Goal: Information Seeking & Learning: Learn about a topic

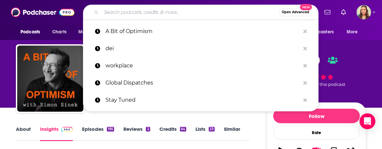
scroll to position [655, 0]
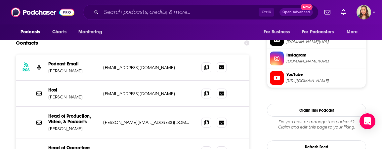
click at [77, 23] on div "Podcasts Charts Monitoring Ctrl K Open Advanced New For Business For Podcasters…" at bounding box center [191, 12] width 382 height 24
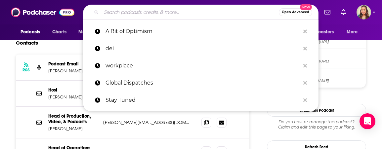
click at [118, 13] on input "Search podcasts, credits, & more..." at bounding box center [190, 12] width 178 height 11
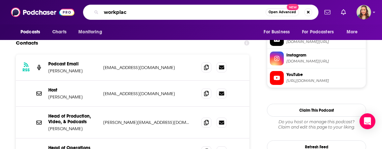
type input "workplace"
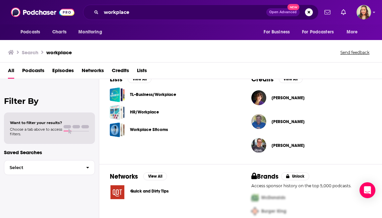
scroll to position [226, 0]
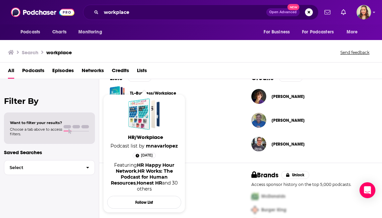
click at [165, 95] on span "HR/Workplace Podcast list by mnavarlopez [DATE] Featuring HR Happy Hour Network…" at bounding box center [144, 153] width 74 height 118
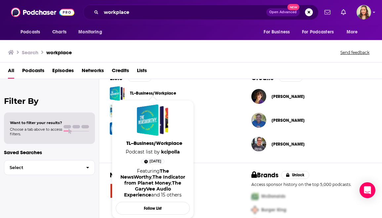
click at [145, 97] on span "TL--Business/Workplace Podcast list by kcipolla [DATE] Featuring The NewsWorthy…" at bounding box center [153, 159] width 82 height 126
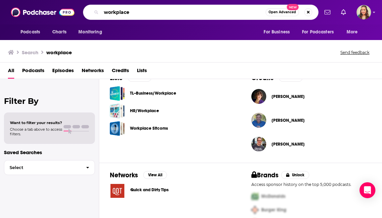
drag, startPoint x: 138, startPoint y: 14, endPoint x: 83, endPoint y: 13, distance: 54.9
click at [101, 13] on input "workplace" at bounding box center [183, 12] width 164 height 11
type input "dei"
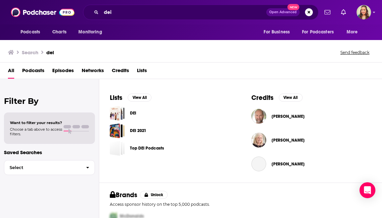
scroll to position [226, 0]
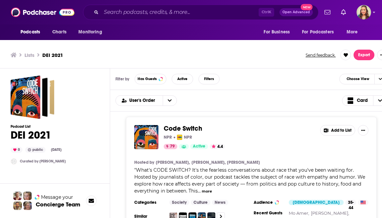
click at [212, 191] on button "more" at bounding box center [207, 192] width 10 height 6
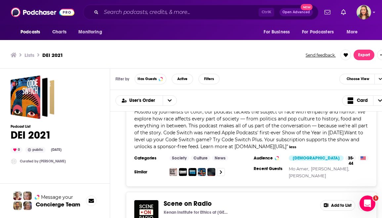
scroll to position [75, 0]
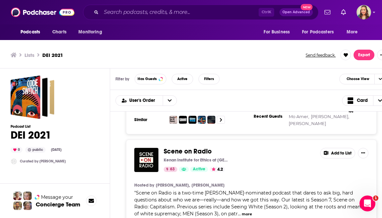
scroll to position [151, 0]
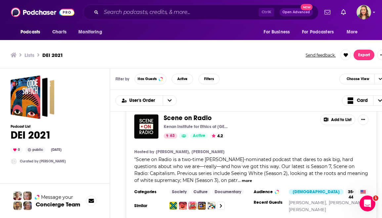
click at [252, 182] on button "more" at bounding box center [247, 181] width 10 height 6
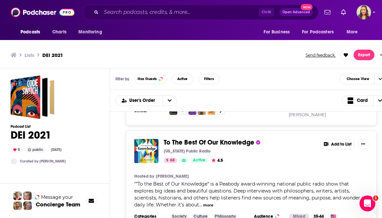
scroll to position [2753, 0]
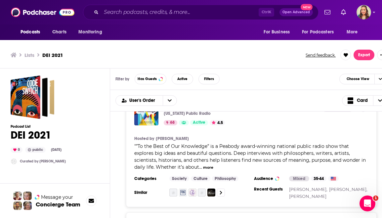
click at [213, 170] on button "more" at bounding box center [208, 168] width 10 height 6
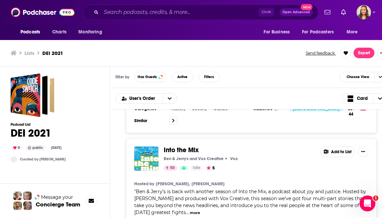
scroll to position [5205, 0]
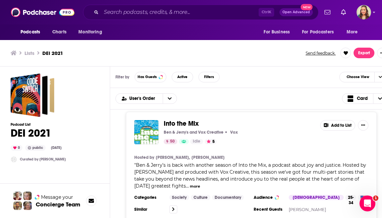
click at [200, 189] on button "more" at bounding box center [195, 187] width 10 height 6
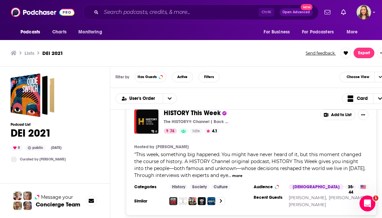
scroll to position [6547, 0]
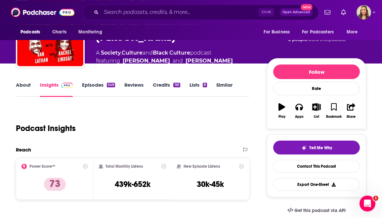
scroll to position [38, 0]
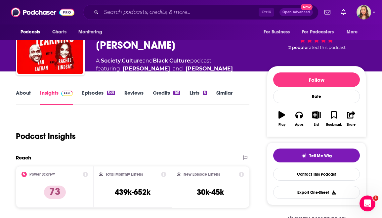
click at [108, 98] on link "Episodes 549" at bounding box center [98, 97] width 33 height 15
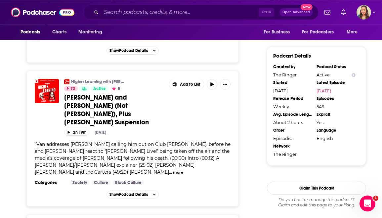
scroll to position [641, 0]
